Goal: Find specific page/section: Find specific page/section

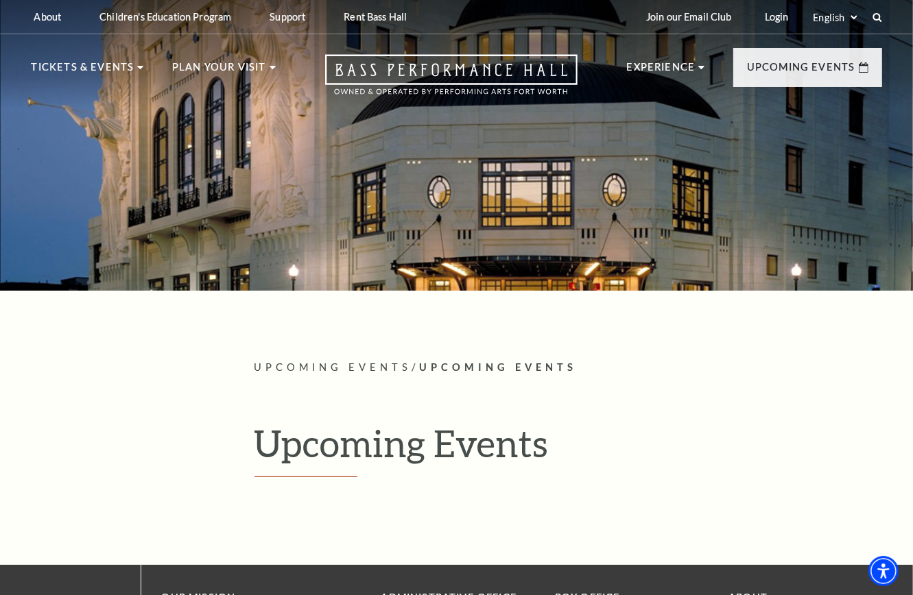
click at [332, 455] on h1 "Upcoming Events" at bounding box center [567, 449] width 627 height 56
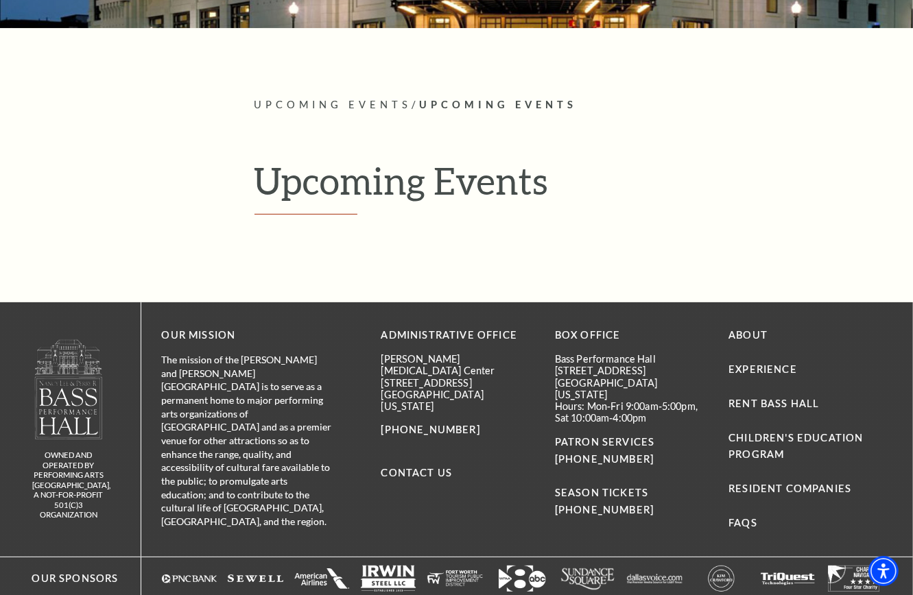
scroll to position [274, 0]
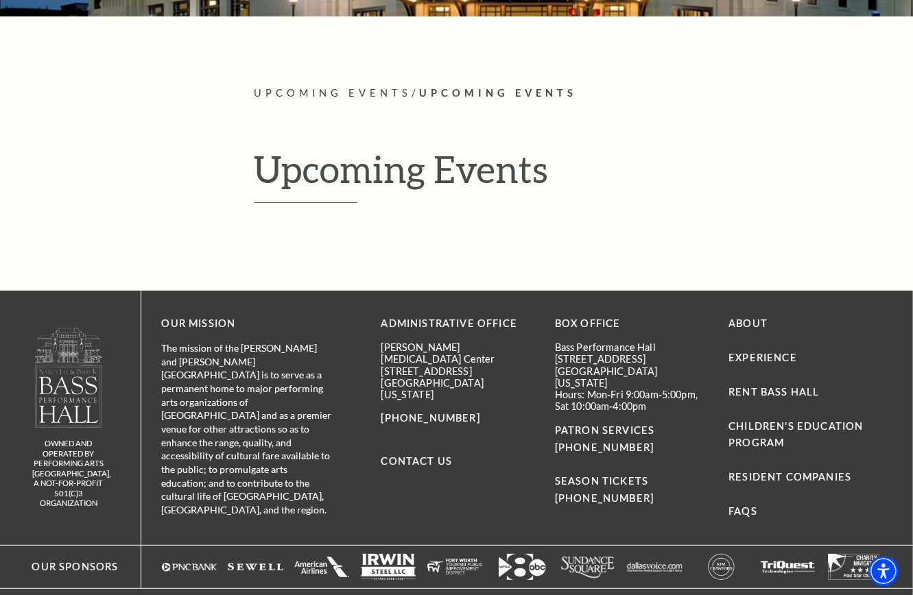
click at [357, 93] on span "Upcoming Events" at bounding box center [333, 93] width 158 height 12
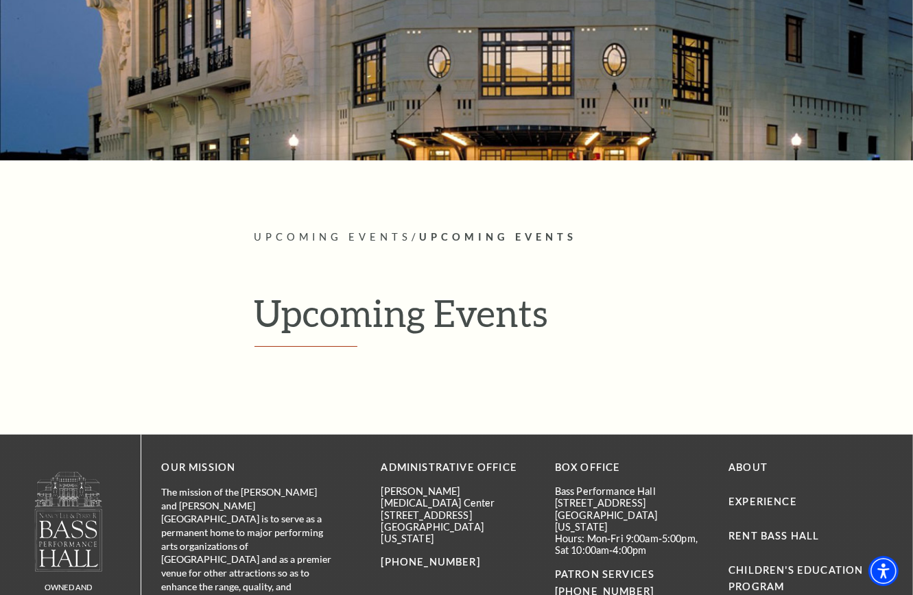
scroll to position [0, 0]
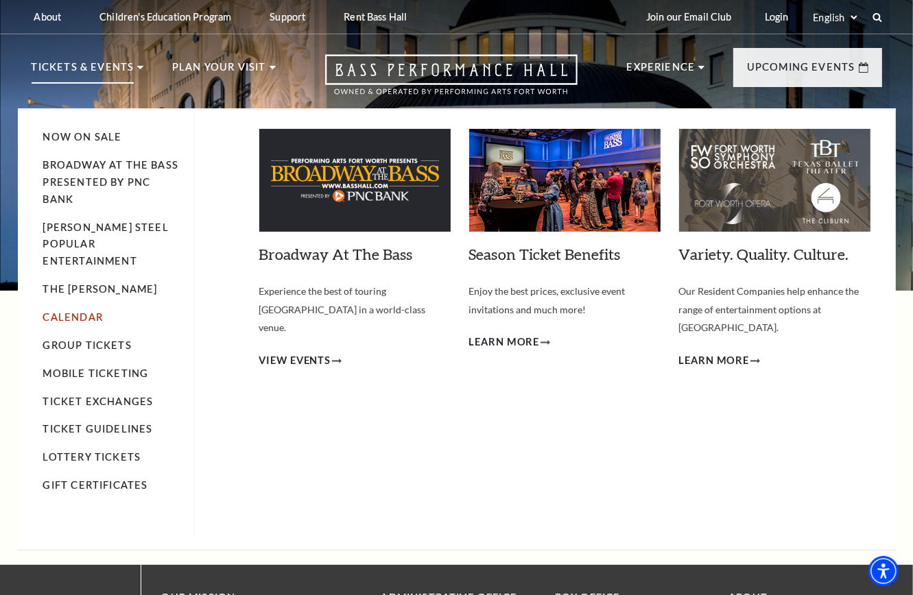
click at [82, 311] on link "Calendar" at bounding box center [73, 317] width 60 height 12
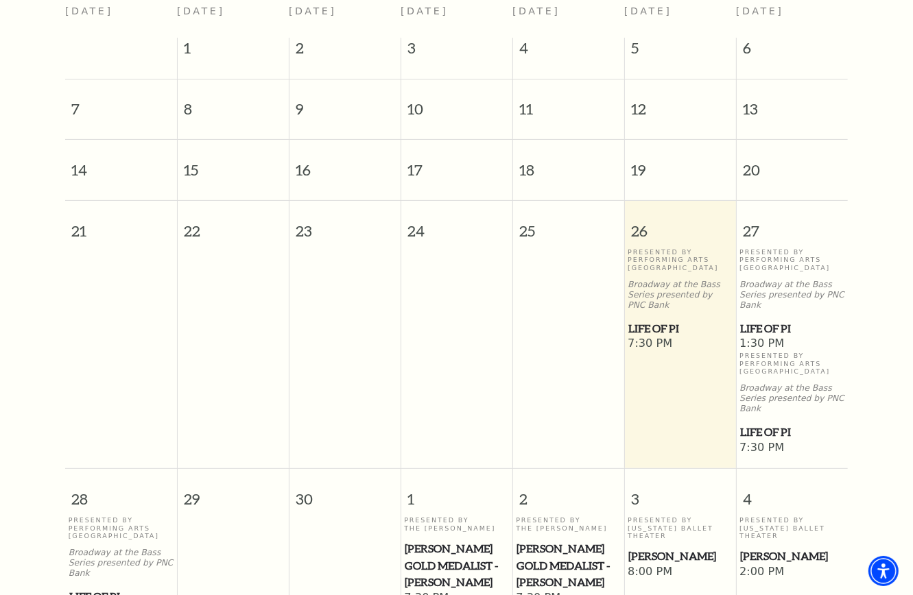
scroll to position [121, 0]
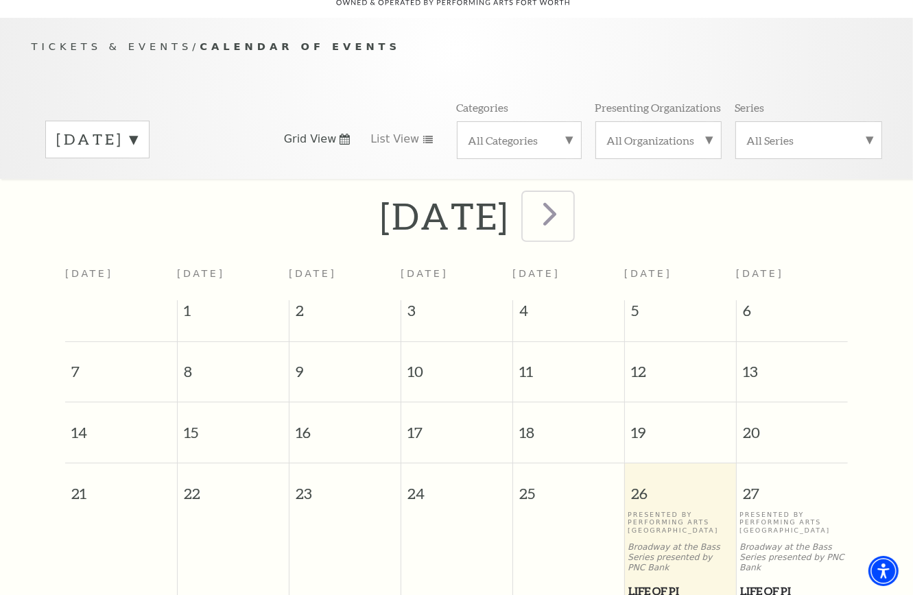
click at [569, 204] on span "next" at bounding box center [549, 213] width 39 height 39
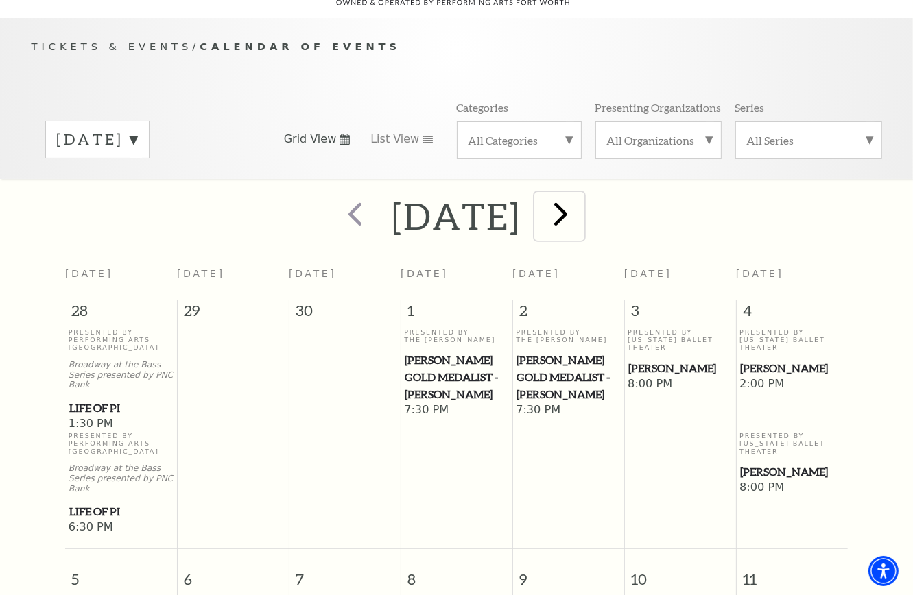
click at [581, 202] on span "next" at bounding box center [561, 213] width 39 height 39
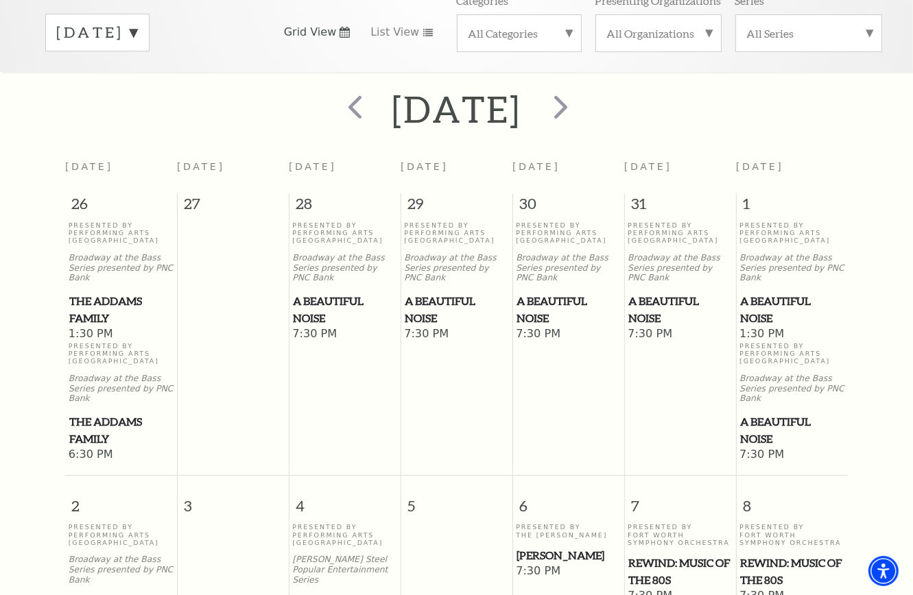
scroll to position [0, 0]
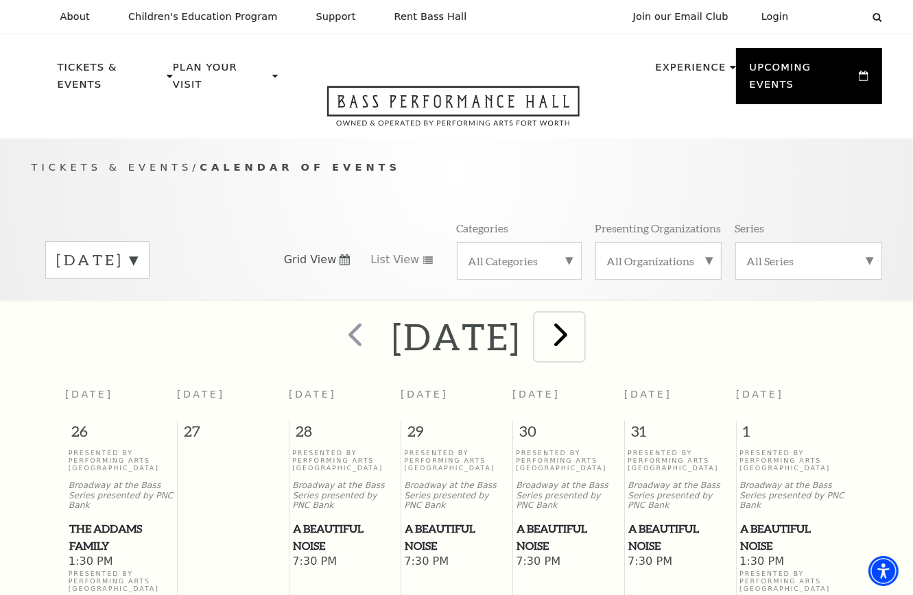
click at [581, 317] on span "next" at bounding box center [561, 334] width 39 height 39
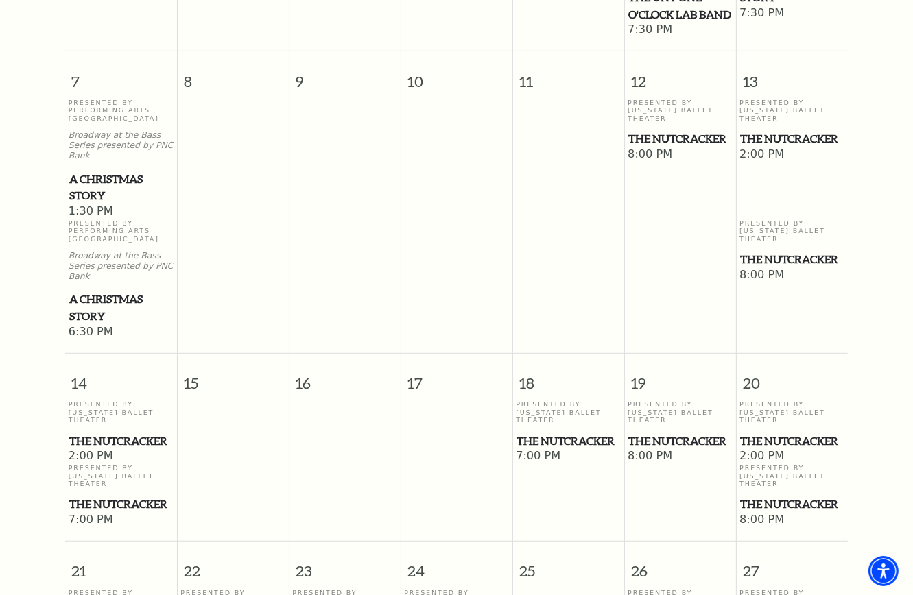
scroll to position [189, 0]
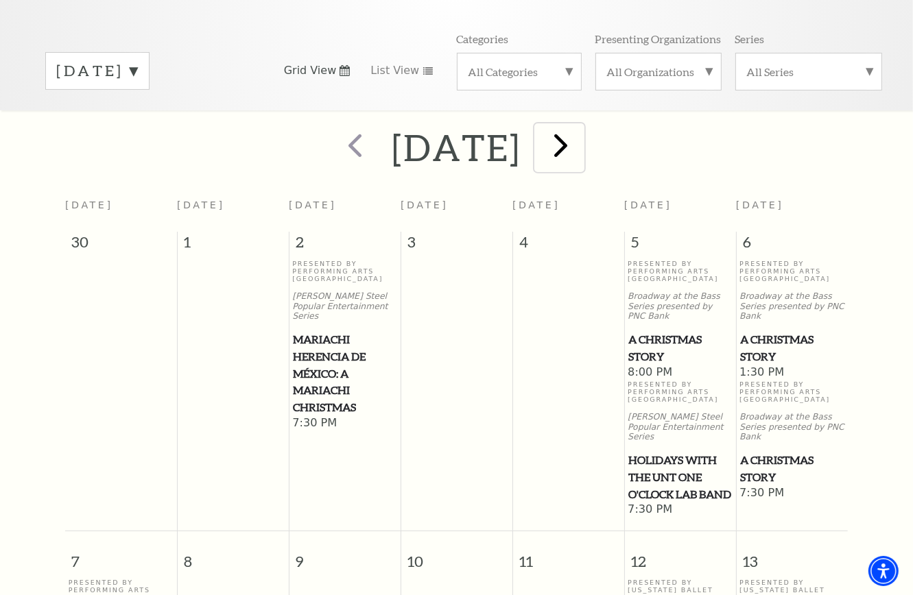
click at [581, 134] on span "next" at bounding box center [561, 144] width 39 height 39
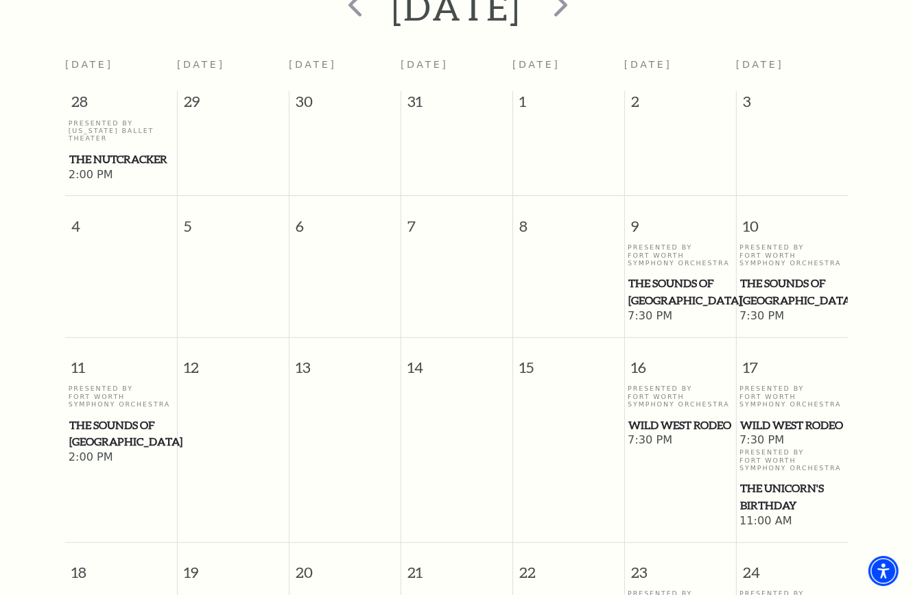
scroll to position [0, 0]
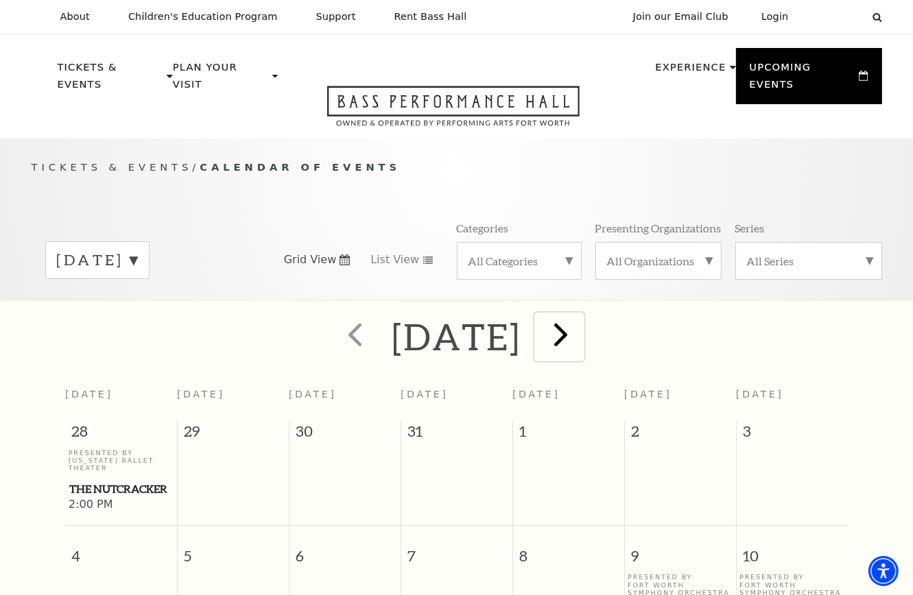
click at [581, 322] on span "next" at bounding box center [561, 334] width 39 height 39
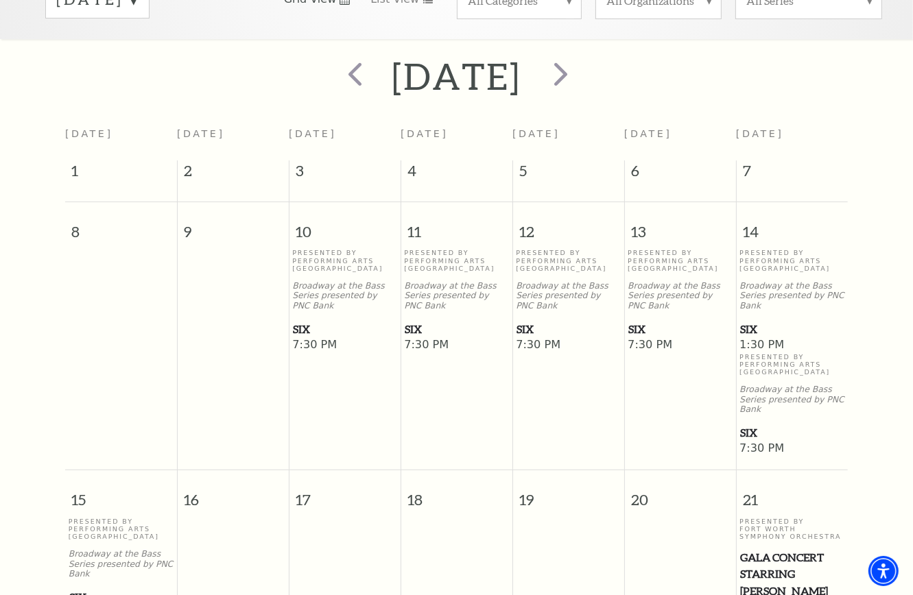
scroll to position [258, 0]
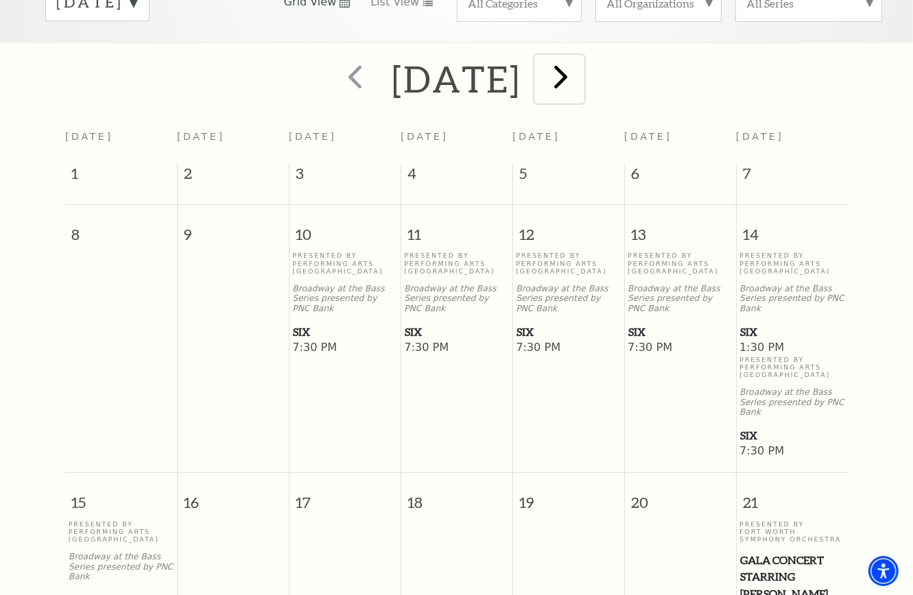
click at [581, 67] on span "next" at bounding box center [561, 76] width 39 height 39
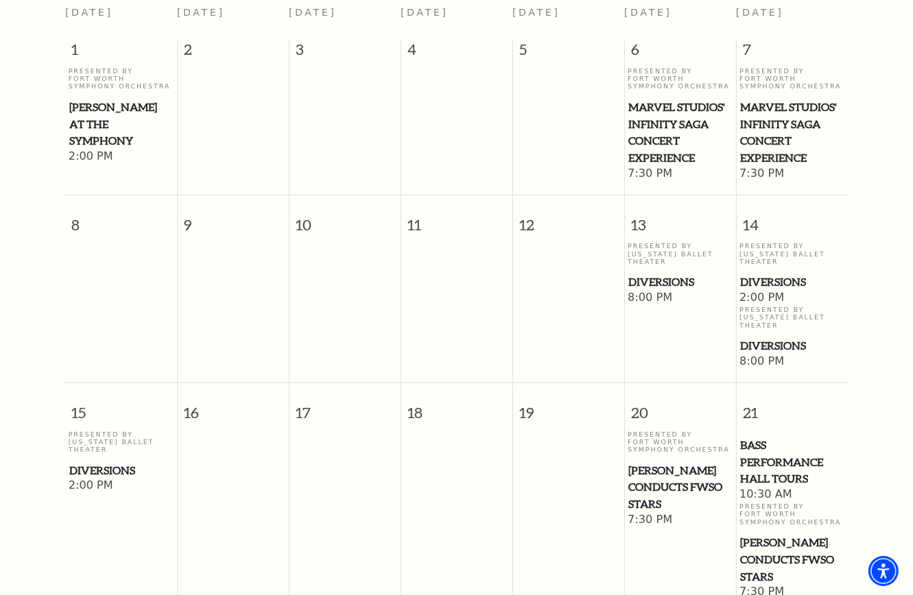
scroll to position [189, 0]
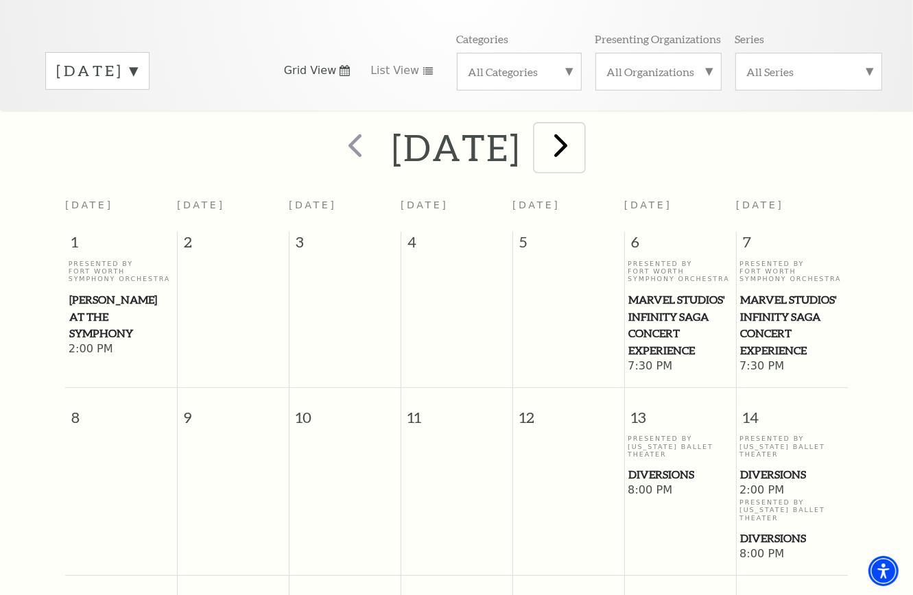
click at [581, 130] on span "next" at bounding box center [561, 144] width 39 height 39
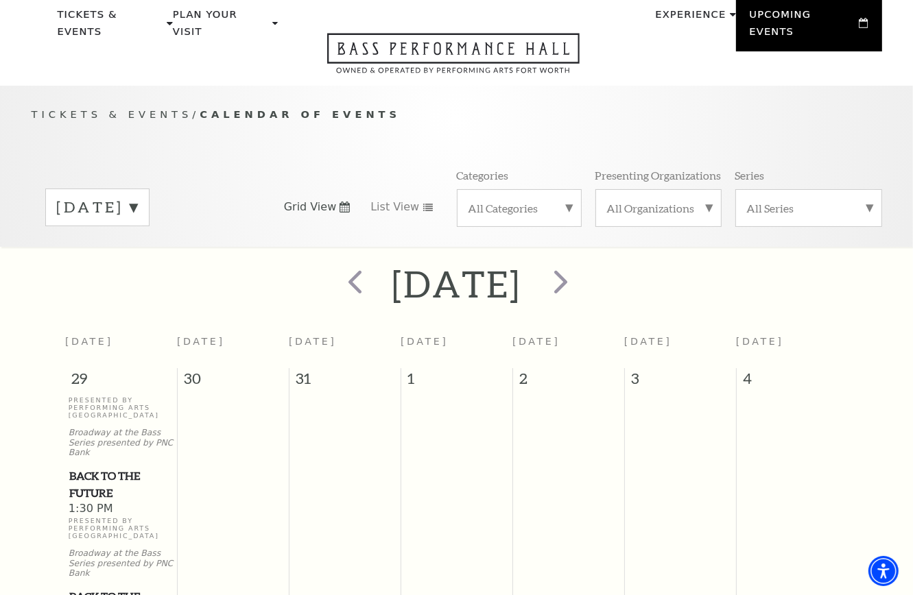
scroll to position [52, 0]
